Goal: Information Seeking & Learning: Learn about a topic

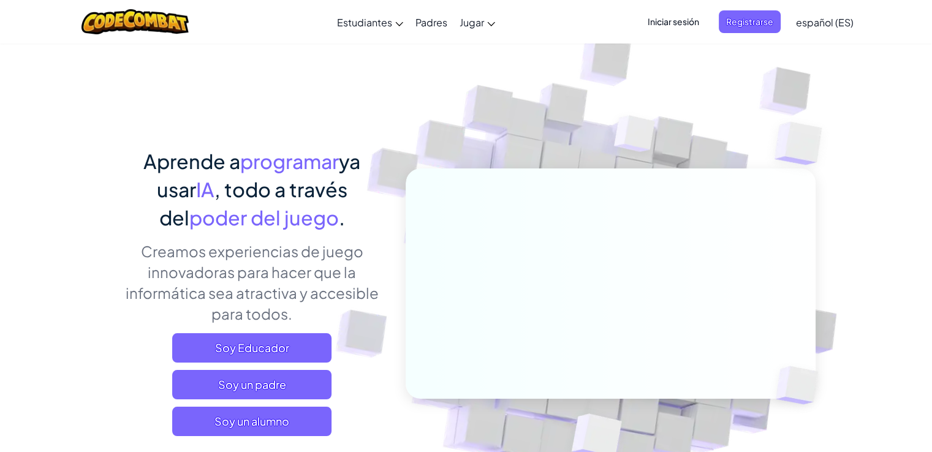
click at [202, 102] on div "Aprende a programar ya usar IA , todo a través del poder del juego . Creamos ex…" at bounding box center [466, 267] width 699 height 448
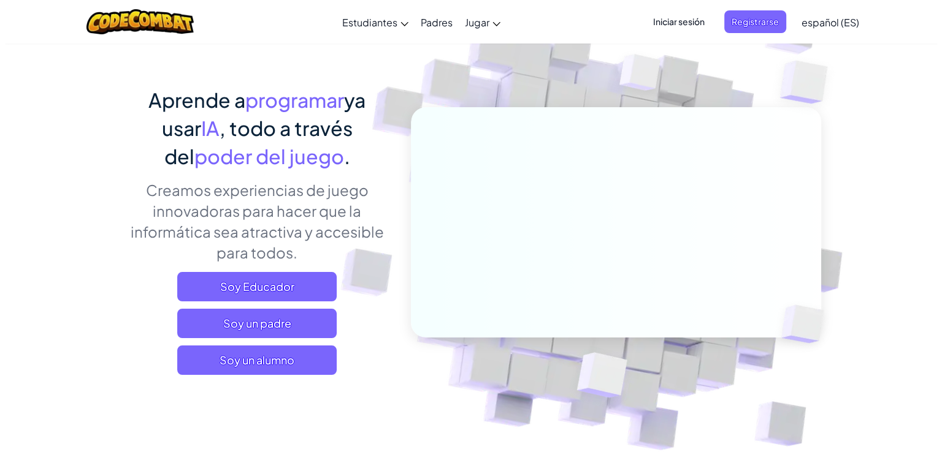
scroll to position [123, 0]
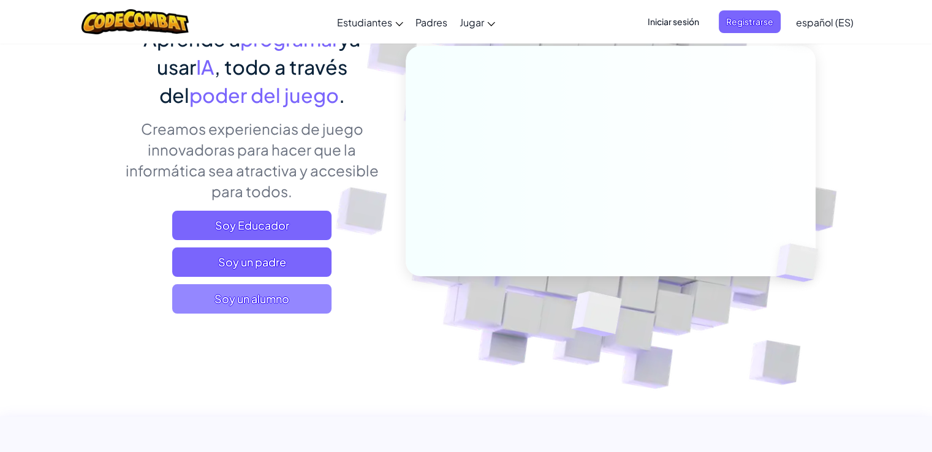
click at [249, 303] on font "Soy un alumno" at bounding box center [252, 299] width 75 height 14
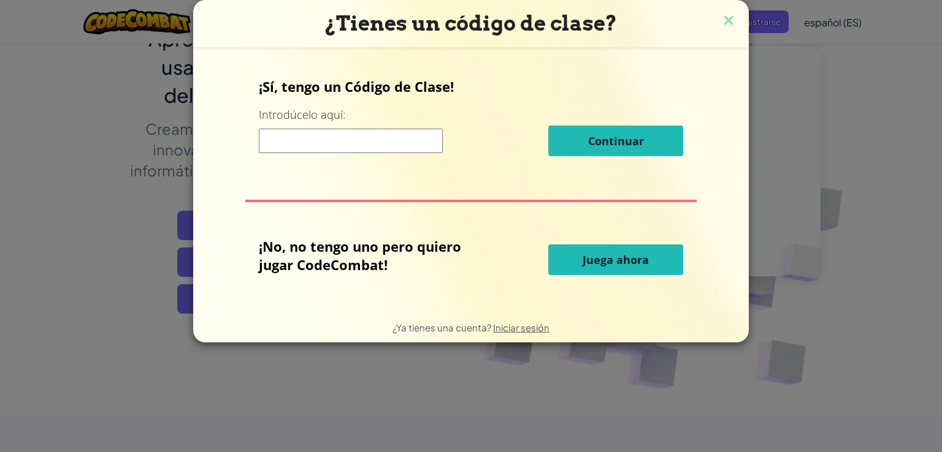
click at [592, 266] on font "Juega ahora" at bounding box center [615, 260] width 66 height 15
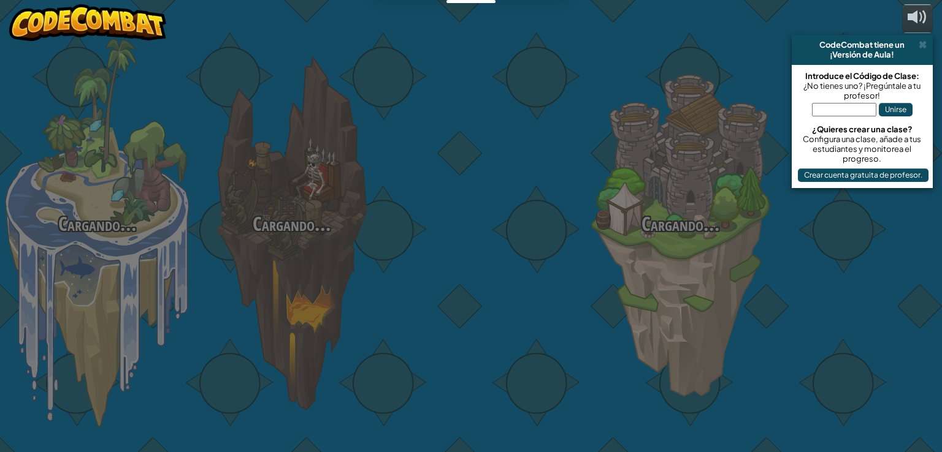
select select "es-ES"
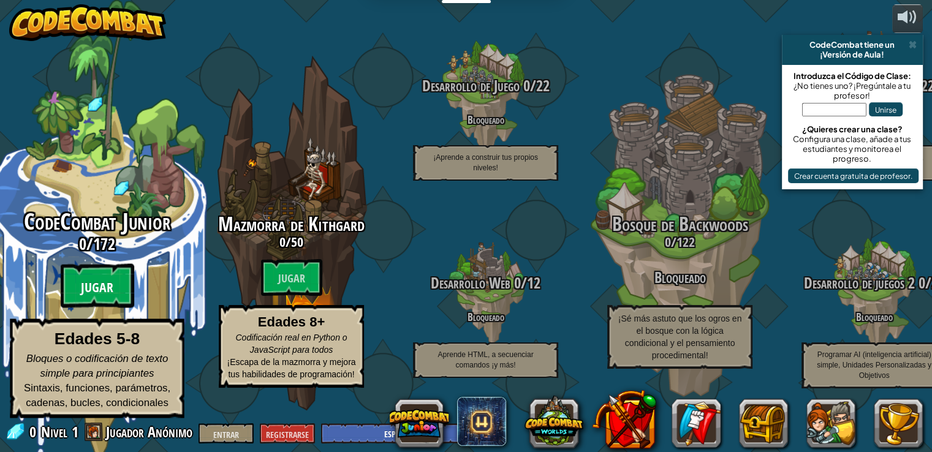
click at [103, 294] on font "Jugar" at bounding box center [97, 288] width 32 height 18
select select "es-ES"
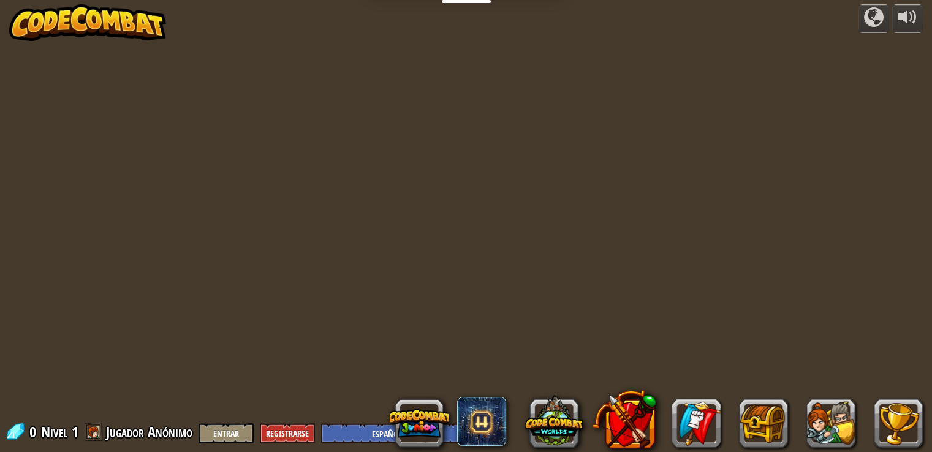
select select "es-ES"
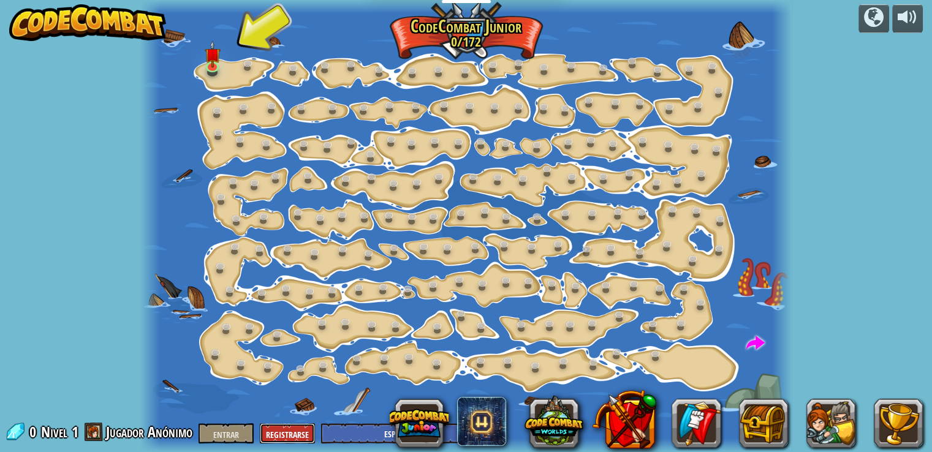
click at [289, 430] on font "Registrarse" at bounding box center [287, 435] width 43 height 12
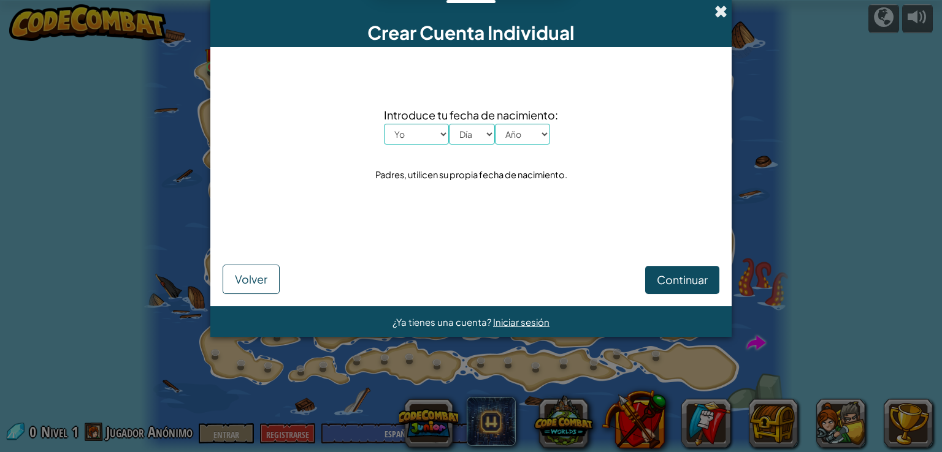
click at [721, 12] on span at bounding box center [720, 11] width 13 height 13
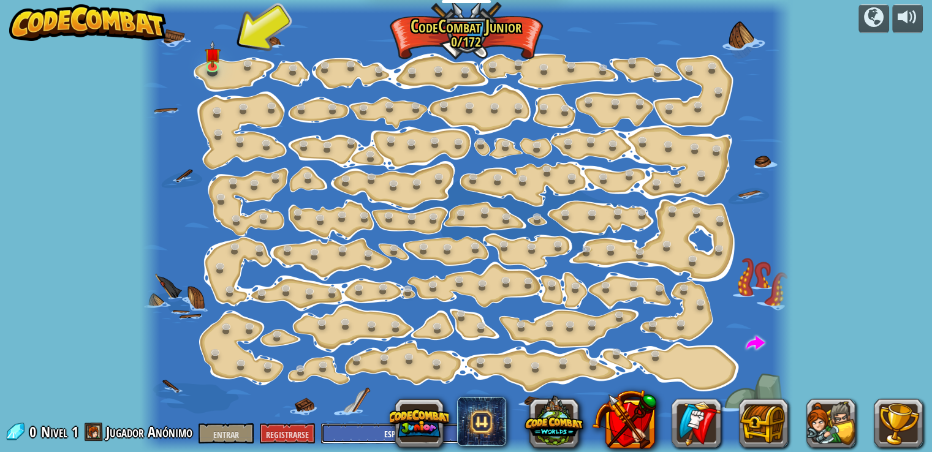
click at [368, 430] on select "Inglés ([GEOGRAPHIC_DATA].) Inglés ([PERSON_NAME][GEOGRAPHIC_DATA]) 简体中文 繁體中文 r…" at bounding box center [410, 434] width 178 height 20
click at [238, 296] on link at bounding box center [233, 292] width 25 height 25
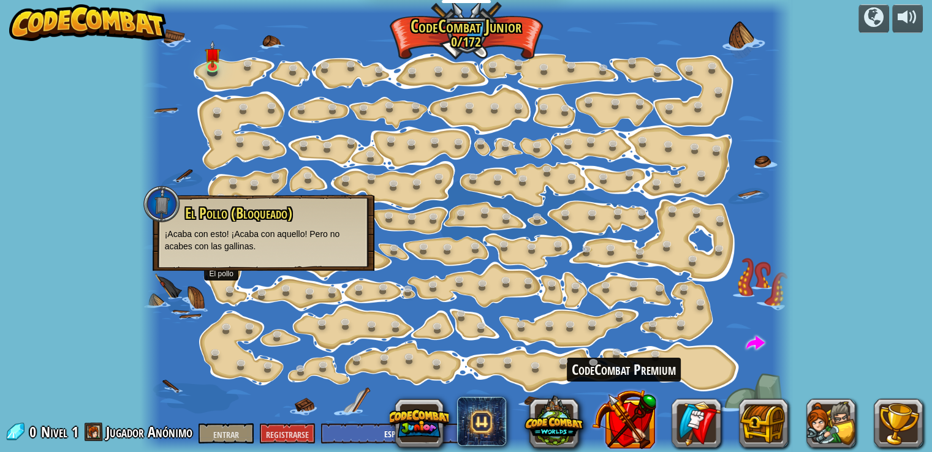
click at [638, 424] on button at bounding box center [624, 419] width 64 height 64
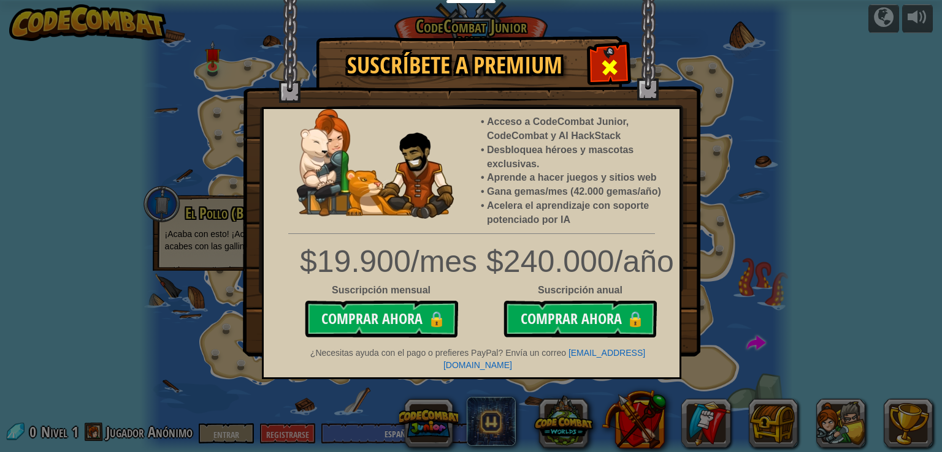
click at [611, 62] on span at bounding box center [610, 68] width 20 height 20
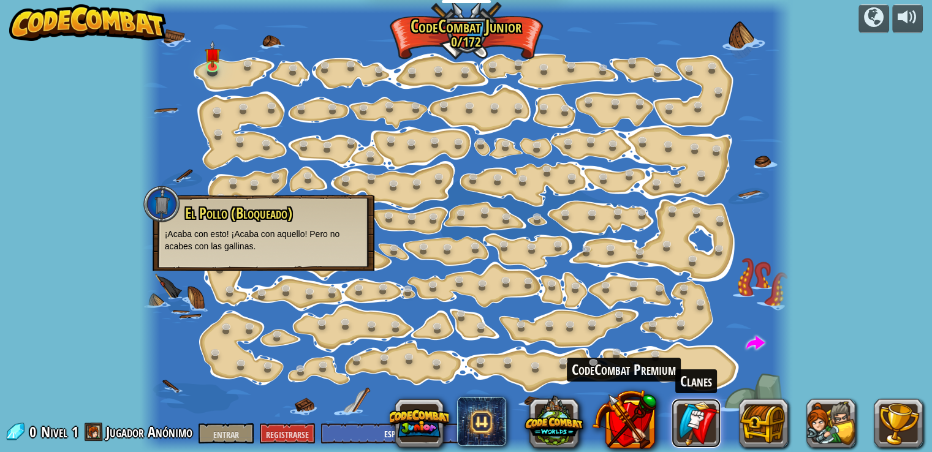
click at [702, 421] on link at bounding box center [696, 423] width 49 height 49
